Goal: Communication & Community: Answer question/provide support

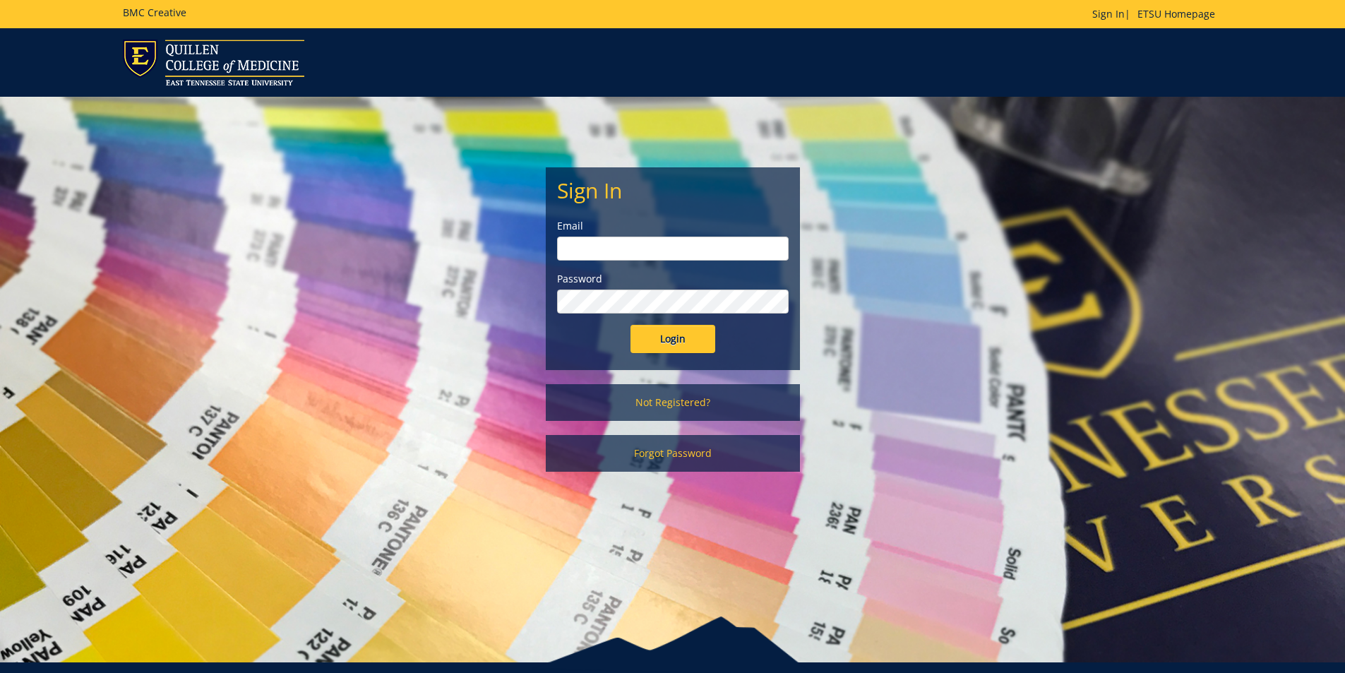
type input "[PERSON_NAME][EMAIL_ADDRESS][DOMAIN_NAME]"
click at [689, 328] on input "Login" at bounding box center [672, 339] width 85 height 28
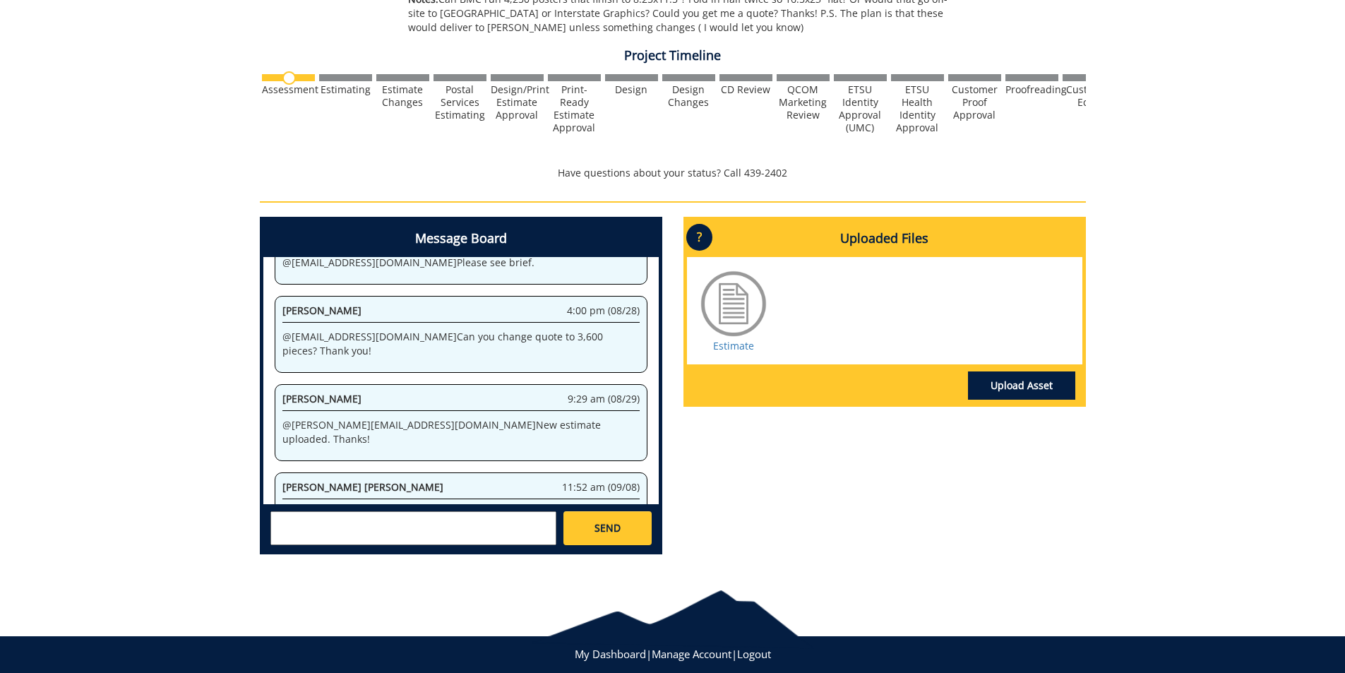
scroll to position [424, 0]
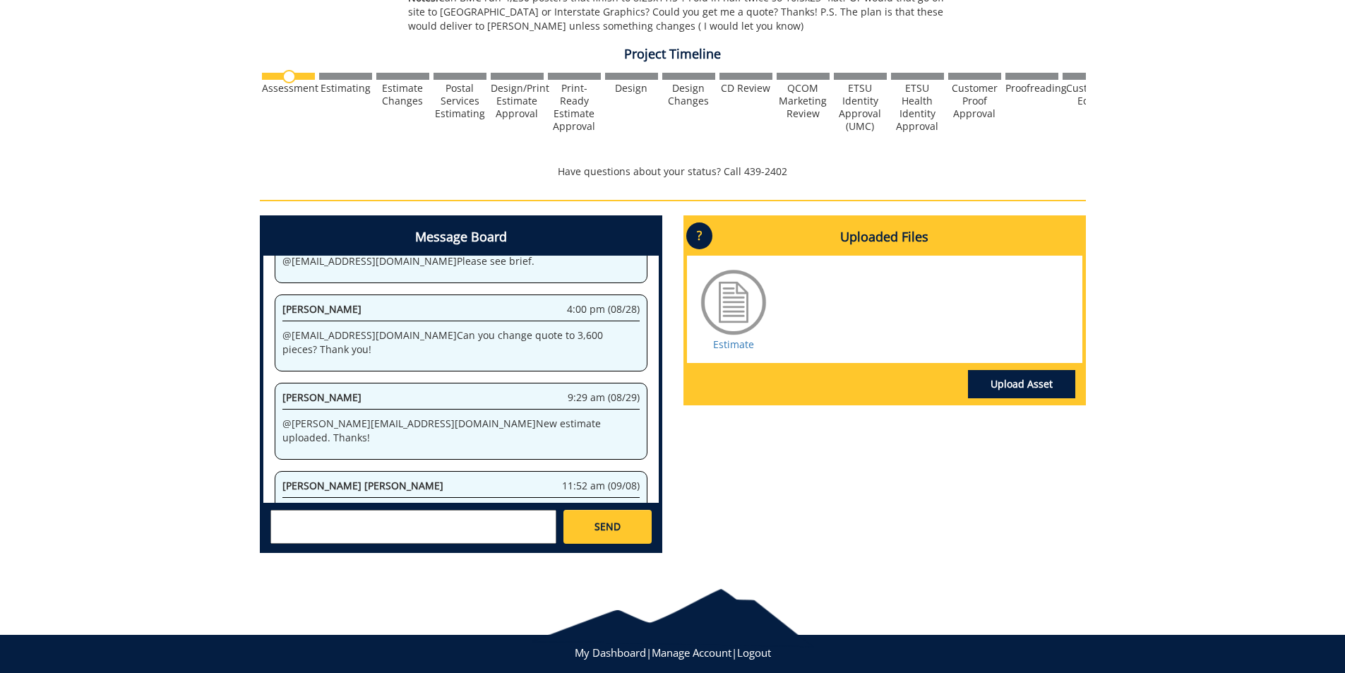
click at [353, 524] on textarea at bounding box center [413, 527] width 286 height 34
type textarea "@[EMAIL_ADDRESS][DOMAIN_NAME] Thank you for the follow up! This came back from …"
click at [604, 521] on span "SEND" at bounding box center [607, 527] width 26 height 14
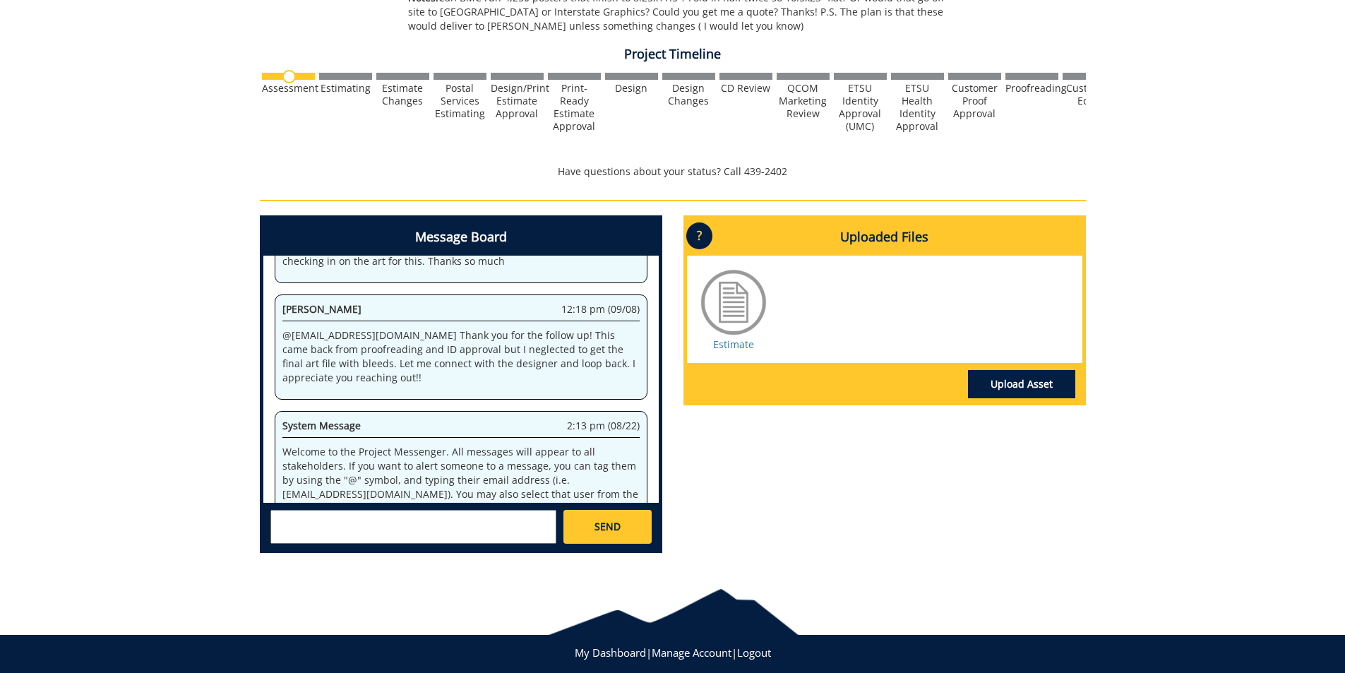
scroll to position [24824, 0]
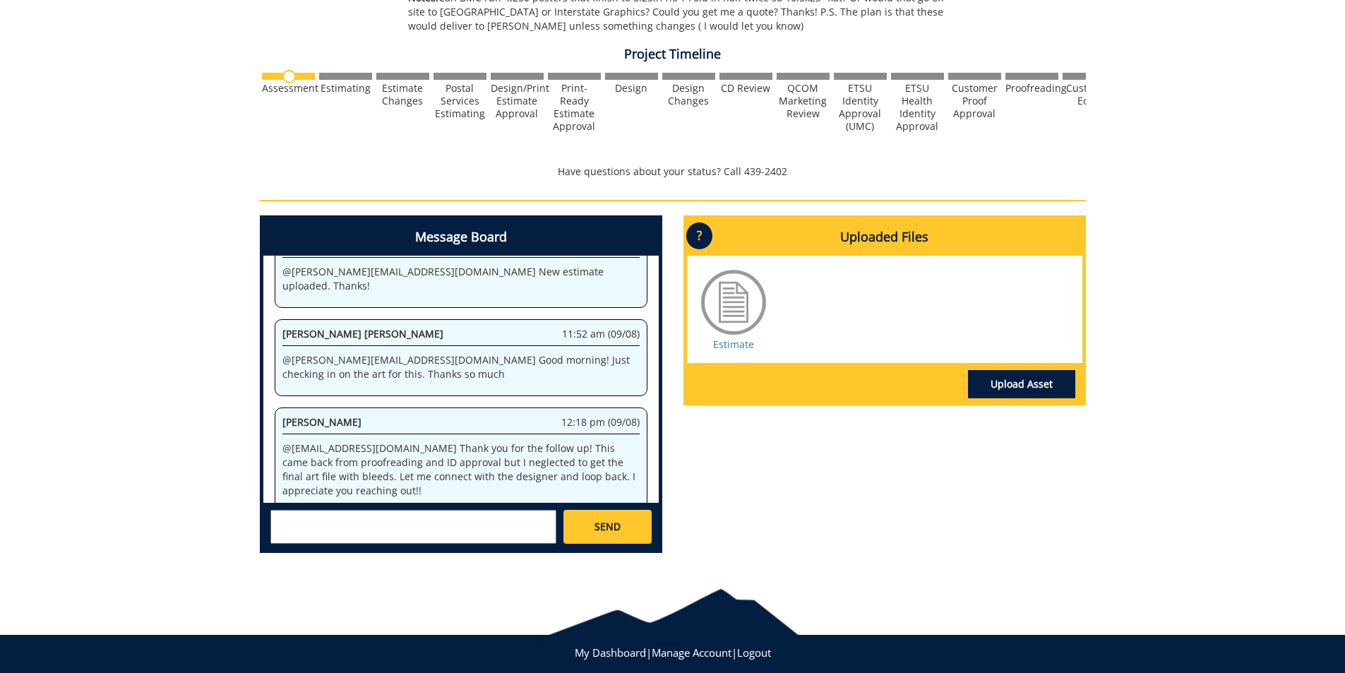
click at [366, 523] on textarea at bounding box center [413, 527] width 286 height 34
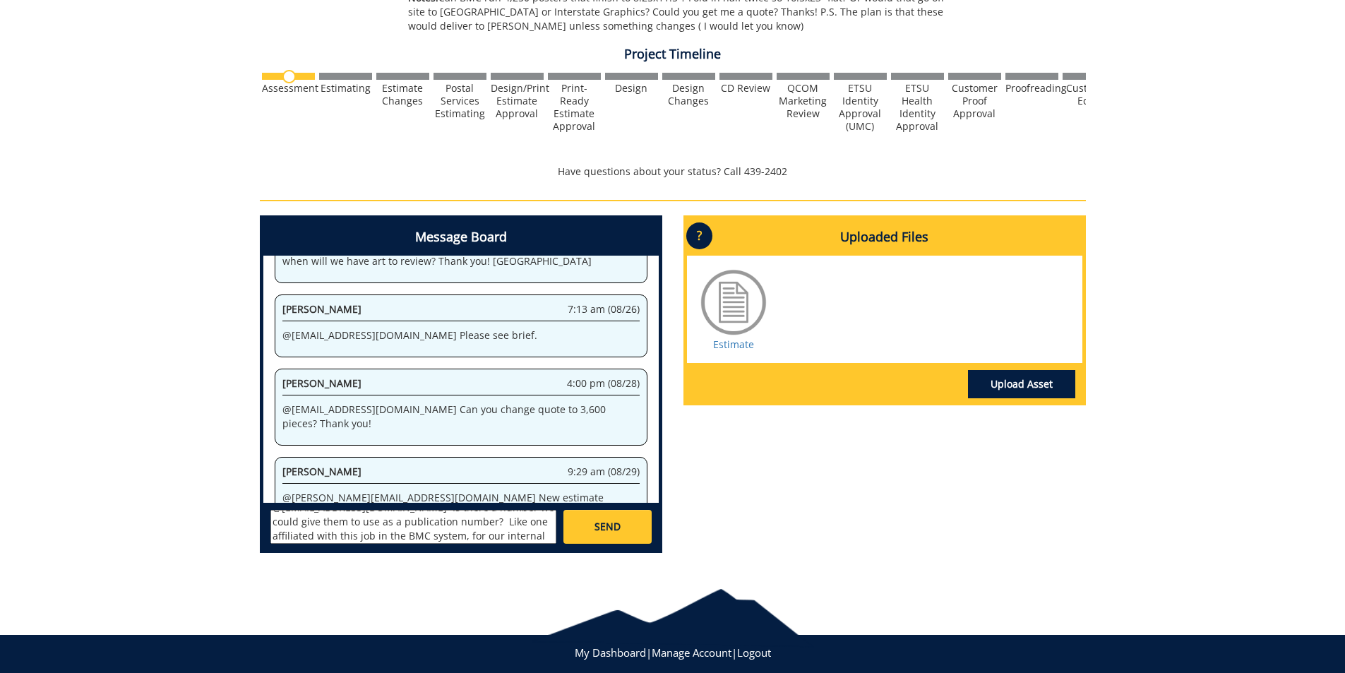
scroll to position [25, 0]
type textarea "@[EMAIL_ADDRESS][DOMAIN_NAME] Is there a number we could give them to use as a …"
click at [590, 536] on link "SEND" at bounding box center [607, 527] width 88 height 34
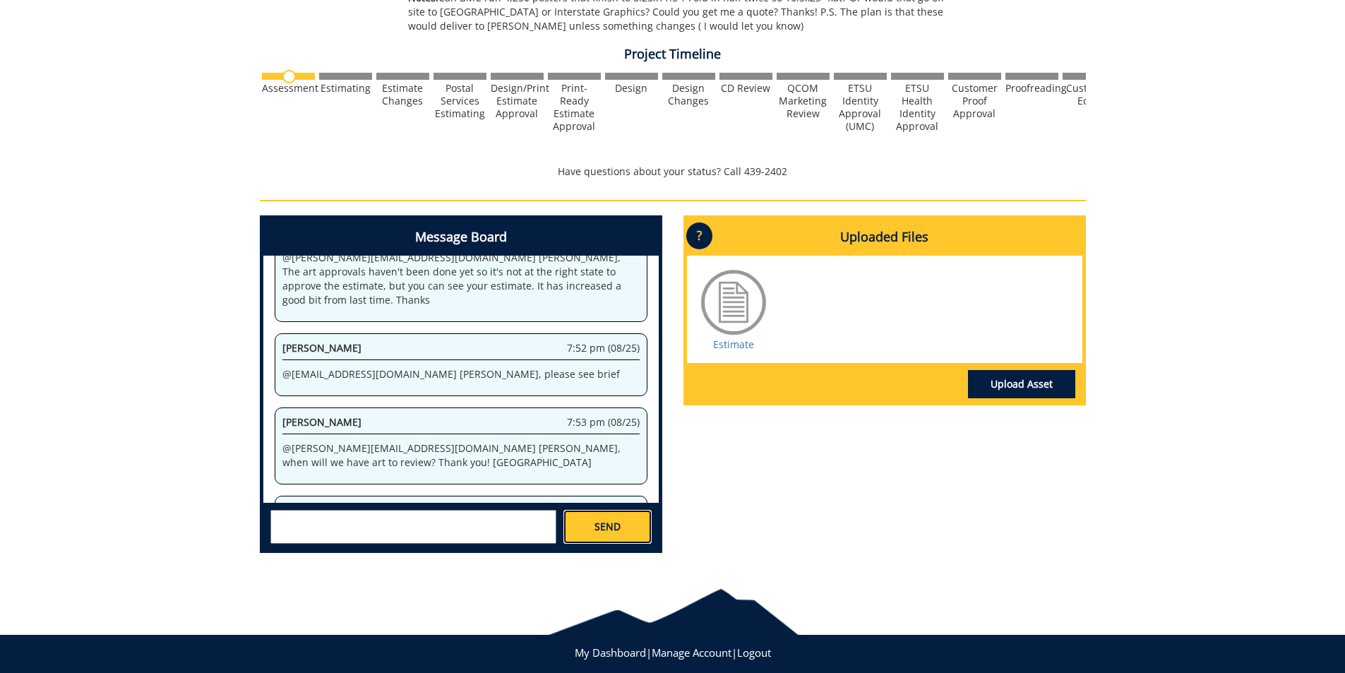
scroll to position [38076, 0]
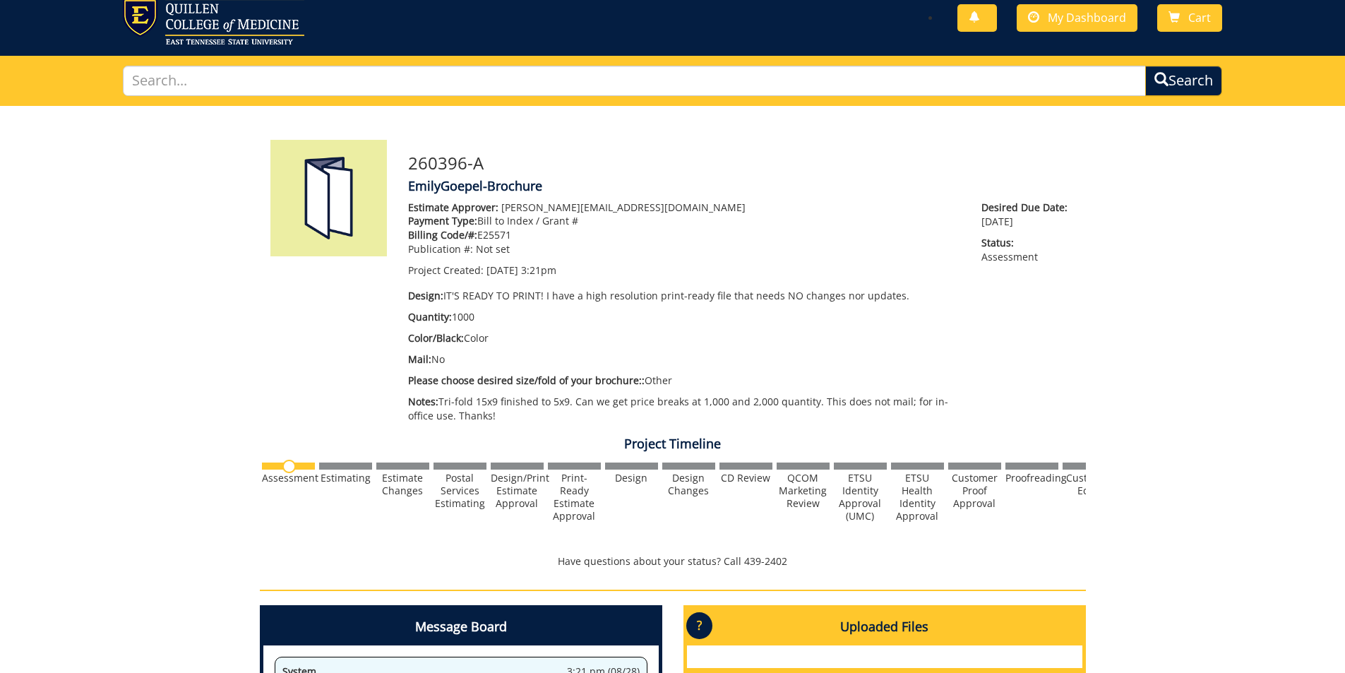
scroll to position [35, 0]
